Goal: Information Seeking & Learning: Learn about a topic

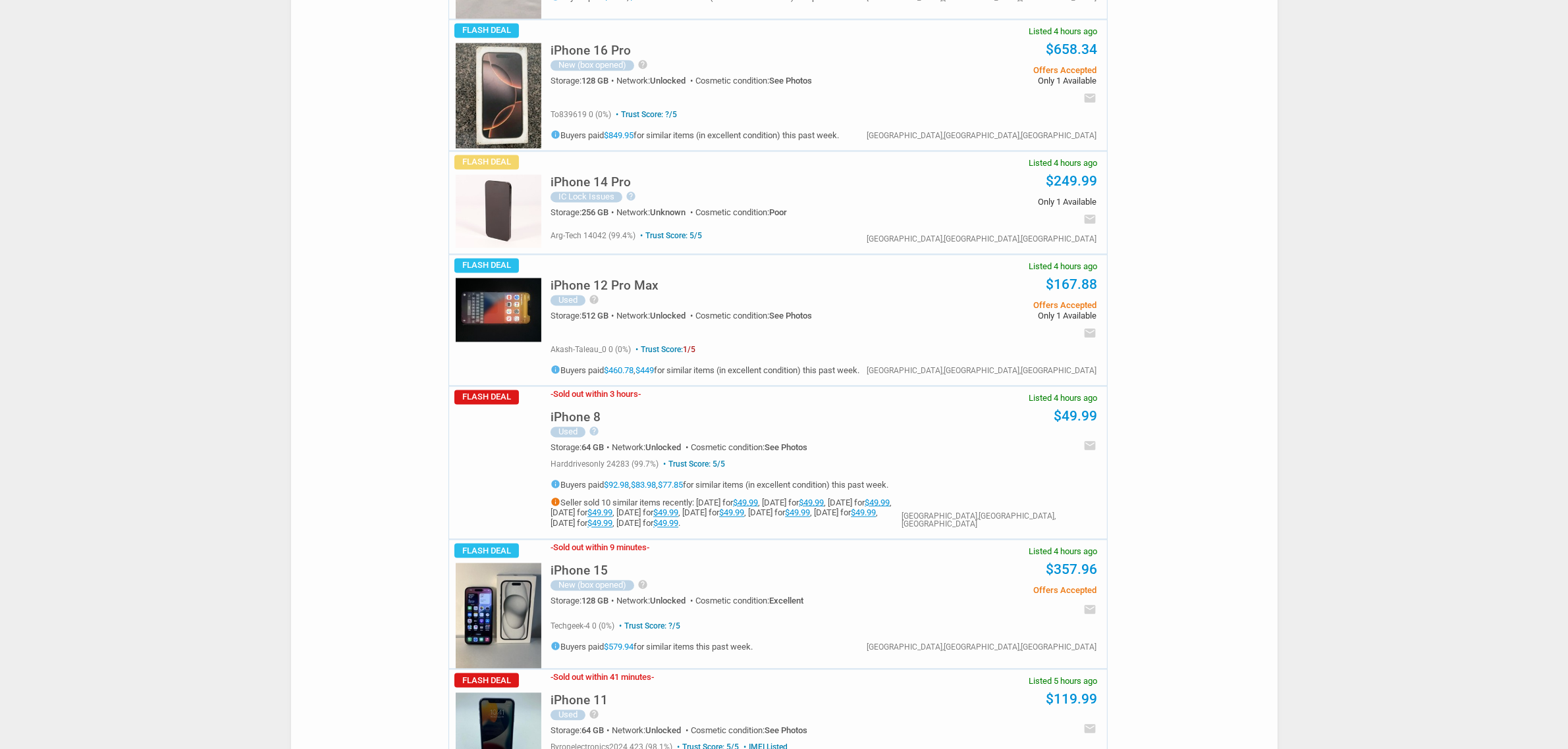
scroll to position [3208, 0]
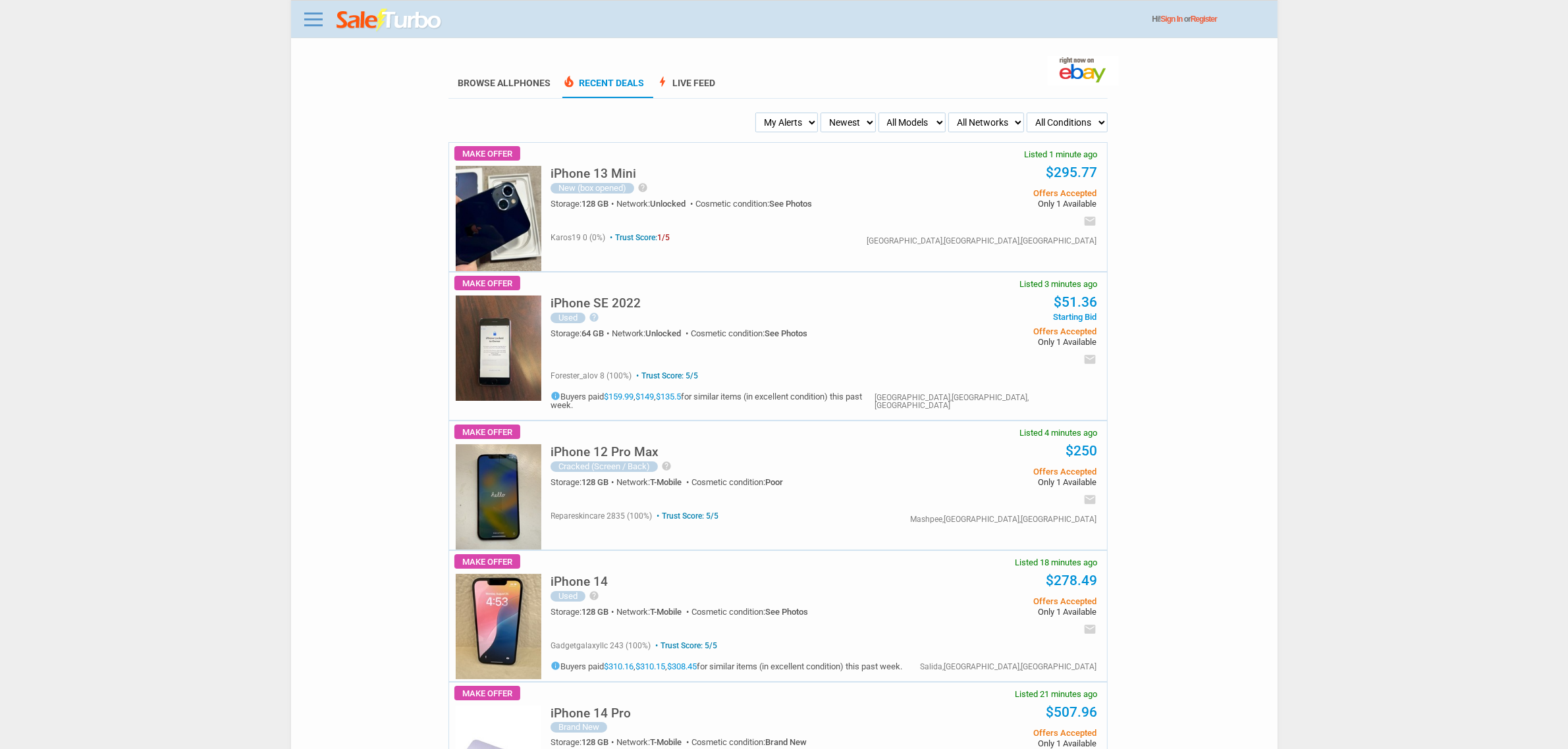
click at [777, 122] on select "My Alerts All Deals BIN Only w/ Offers Only" at bounding box center [786, 122] width 63 height 20
select select "flash_bin"
click at [759, 112] on select "My Alerts All Deals BIN Only w/ Offers Only" at bounding box center [786, 122] width 63 height 20
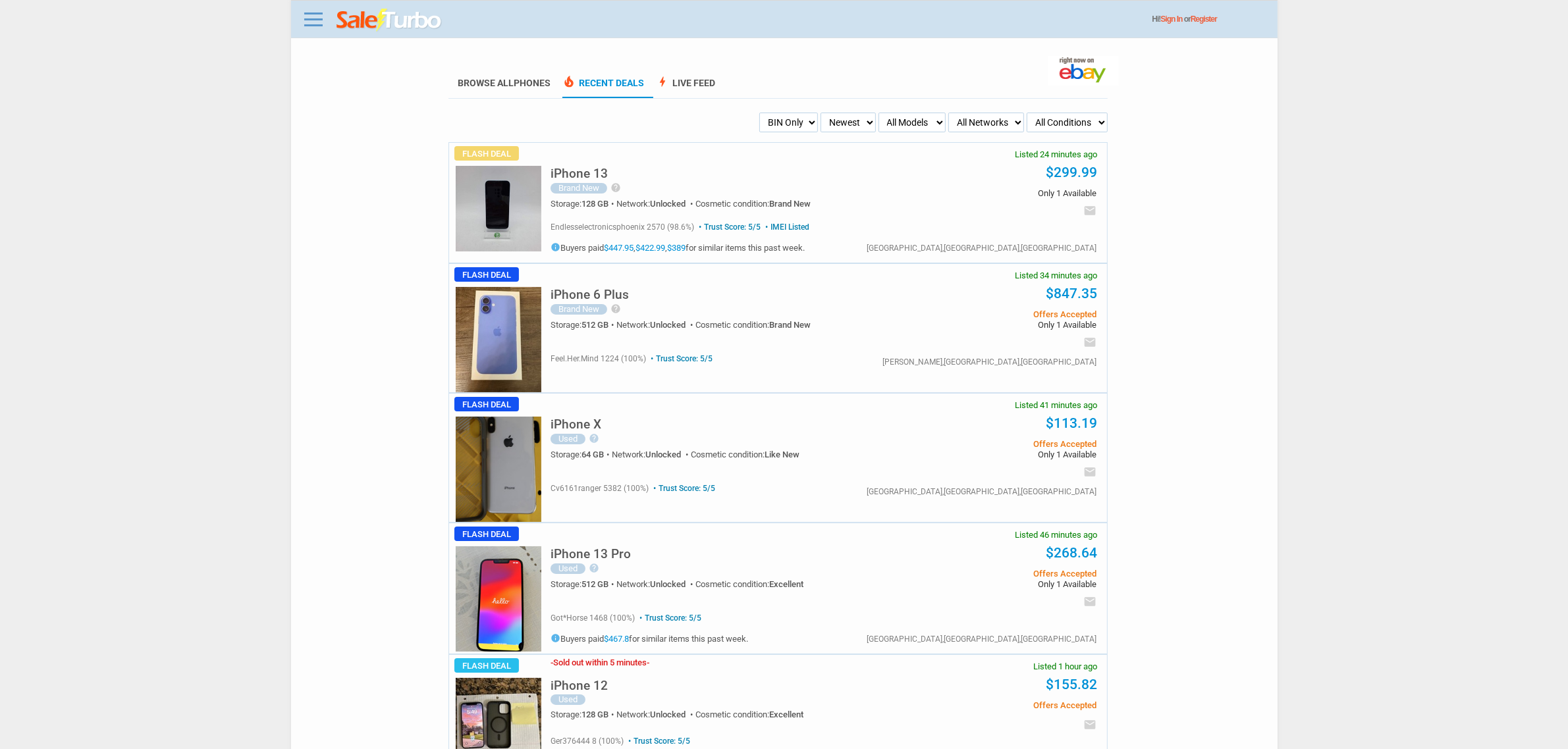
click at [599, 293] on h5 "iPhone 6 Plus" at bounding box center [590, 294] width 79 height 12
click at [498, 610] on img at bounding box center [498, 599] width 85 height 105
